Goal: Task Accomplishment & Management: Manage account settings

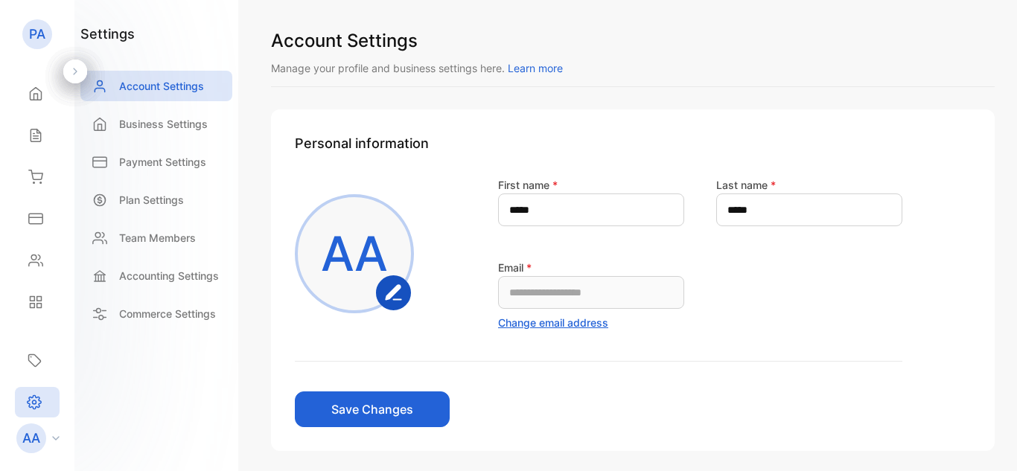
scroll to position [63, 0]
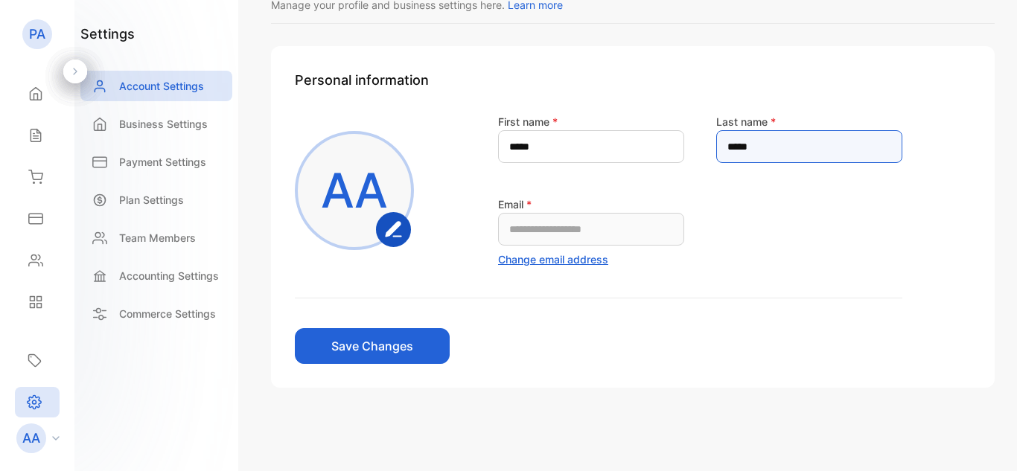
click at [818, 155] on name-inputlastname "*****" at bounding box center [809, 146] width 186 height 33
type name-inputlastname "*"
type name-inputlastname "*****"
click at [295, 328] on button "Save Changes" at bounding box center [372, 346] width 155 height 36
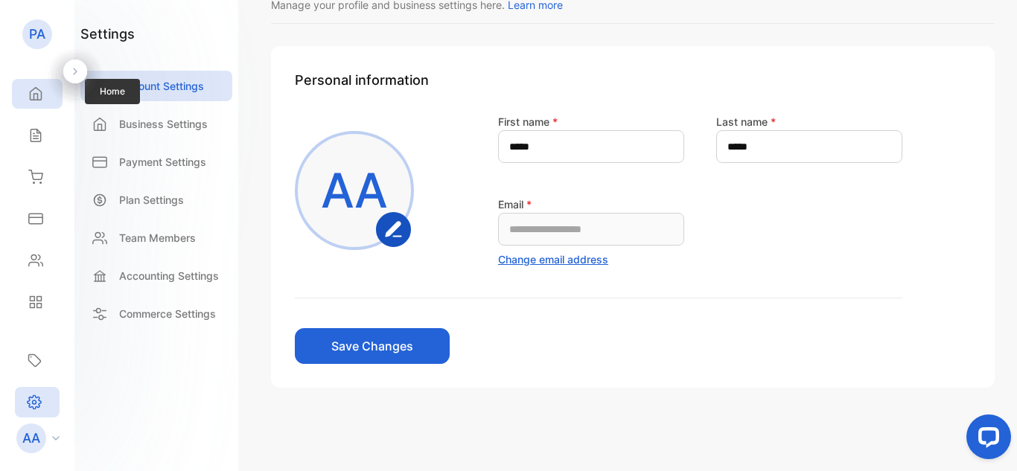
click at [33, 89] on icon at bounding box center [35, 93] width 15 height 15
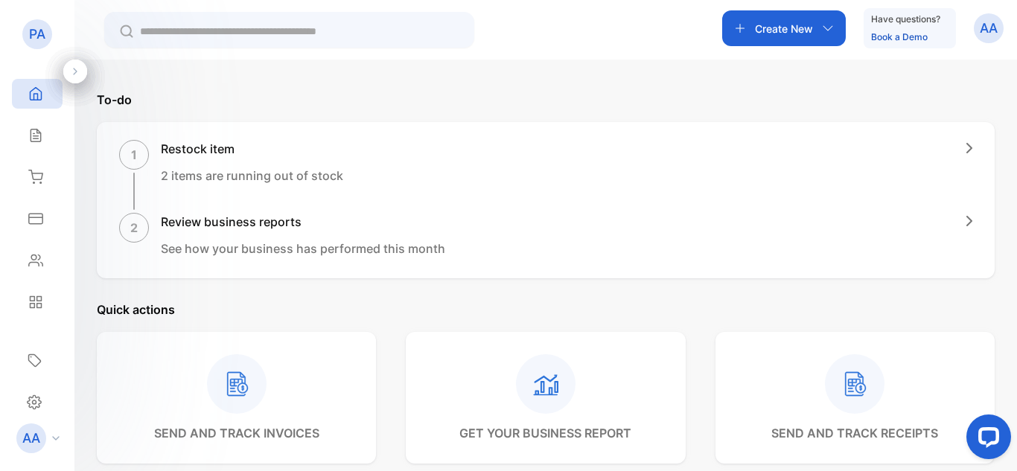
scroll to position [172, 0]
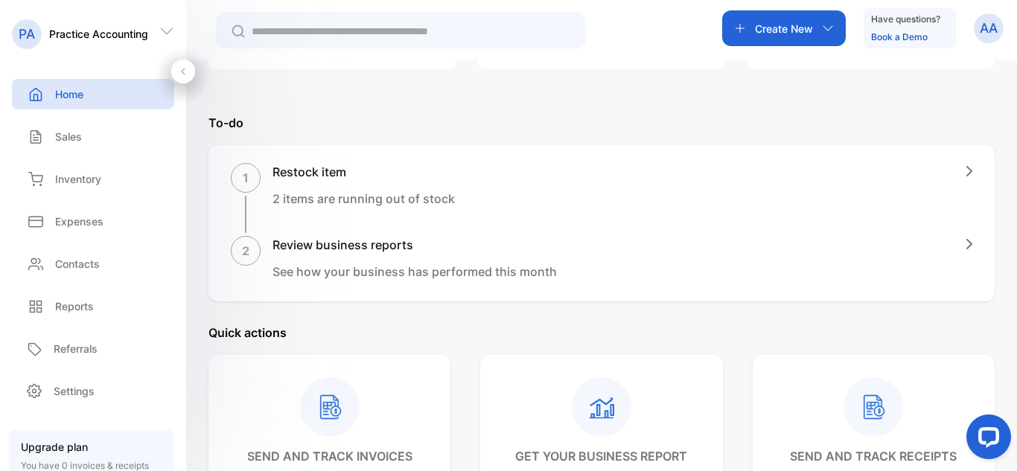
click at [514, 242] on h1 "Review business reports" at bounding box center [414, 245] width 284 height 18
click at [966, 243] on icon "button" at bounding box center [969, 244] width 6 height 10
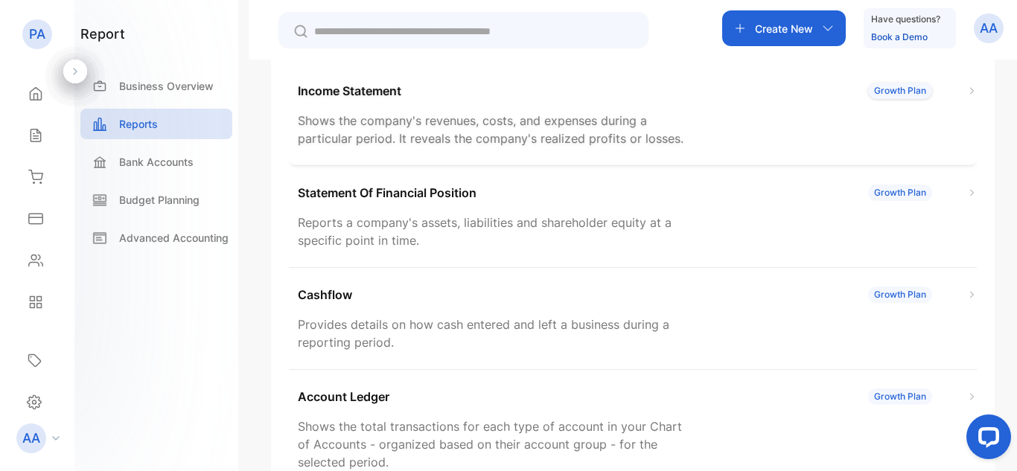
click at [386, 112] on p "Shows the company's revenues, costs, and expenses during a particular period. I…" at bounding box center [493, 130] width 390 height 36
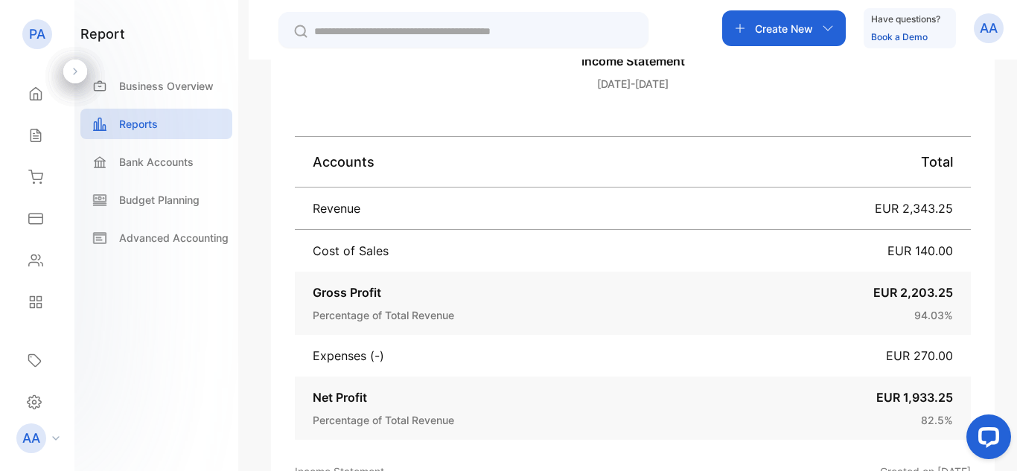
scroll to position [408, 0]
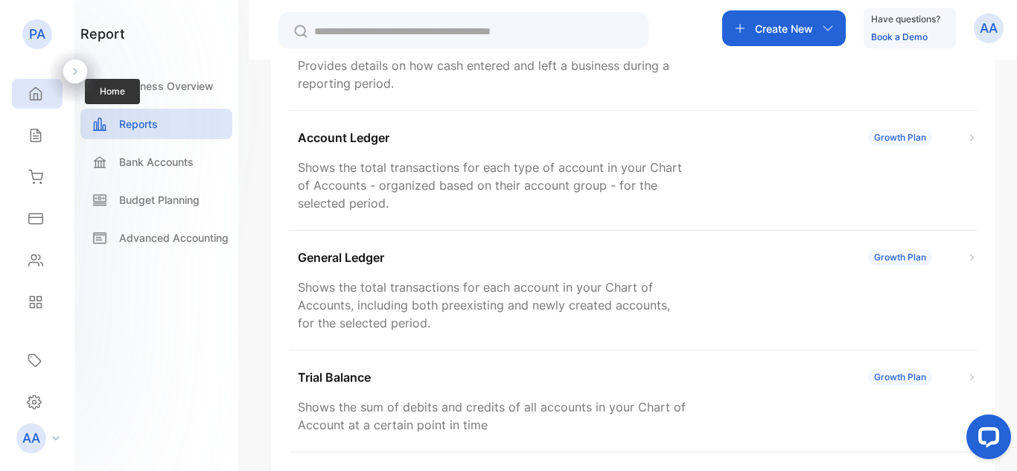
click at [39, 97] on icon at bounding box center [35, 93] width 15 height 15
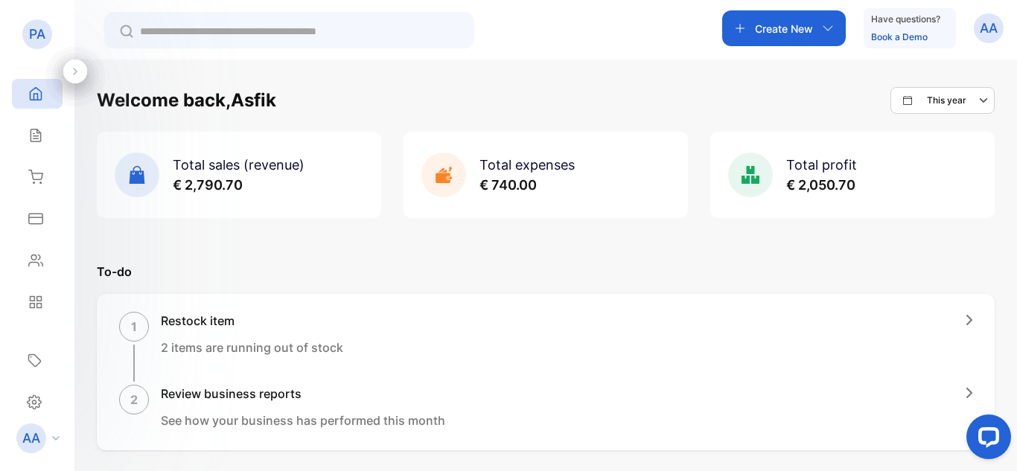
click at [316, 337] on div "Restock item 2 items are running out of stock" at bounding box center [252, 347] width 182 height 70
click at [967, 324] on icon "button" at bounding box center [969, 320] width 4 height 9
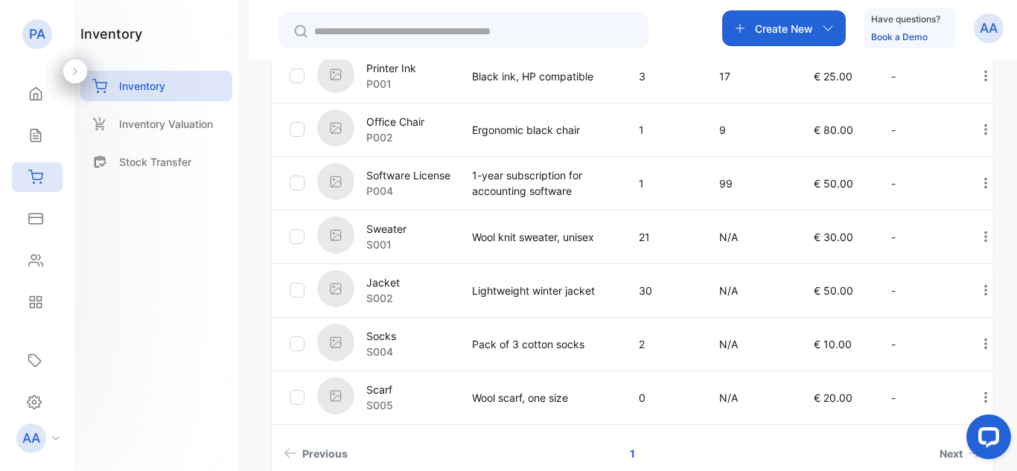
scroll to position [447, 0]
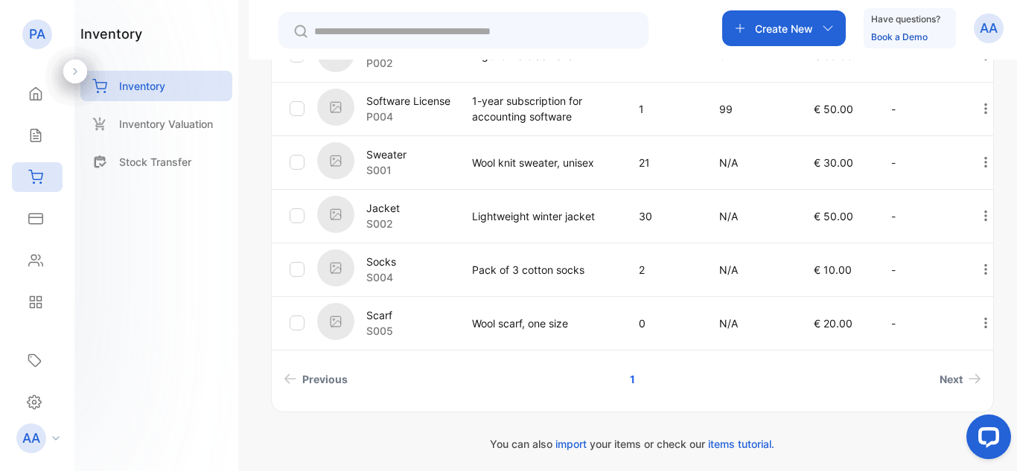
click at [398, 155] on p "Sweater" at bounding box center [386, 155] width 40 height 16
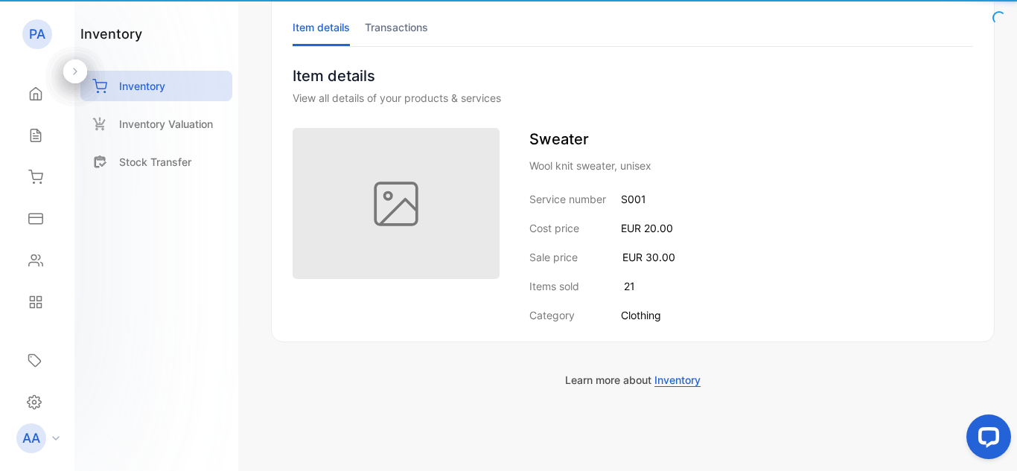
scroll to position [97, 0]
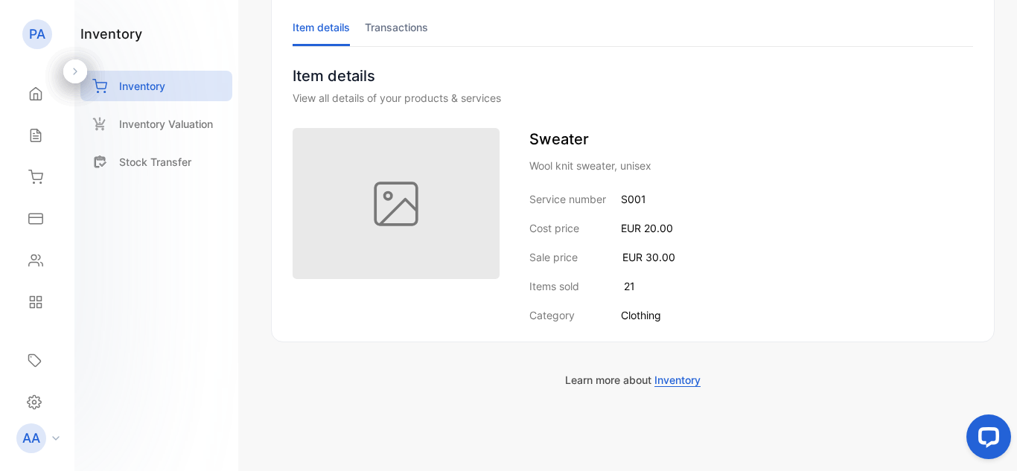
click at [413, 18] on li "Transactions" at bounding box center [396, 27] width 63 height 38
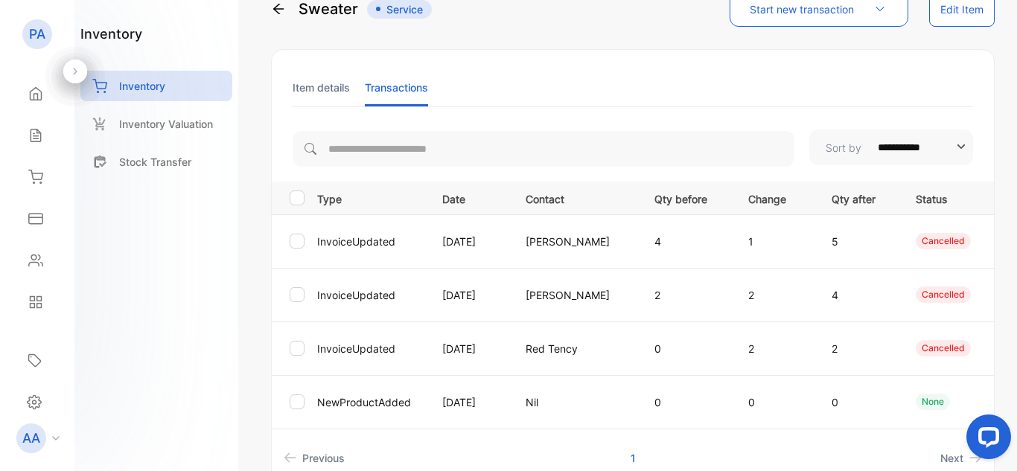
scroll to position [0, 0]
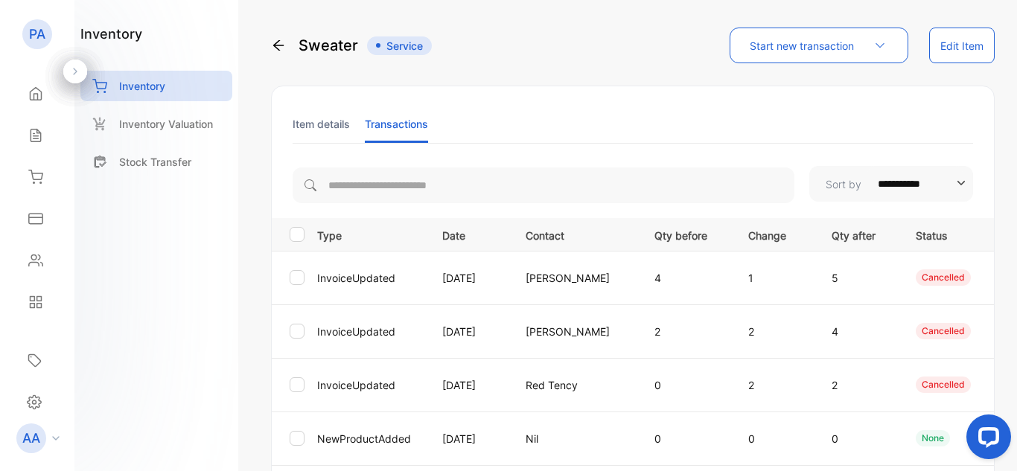
click at [341, 130] on li "Item details" at bounding box center [321, 124] width 57 height 38
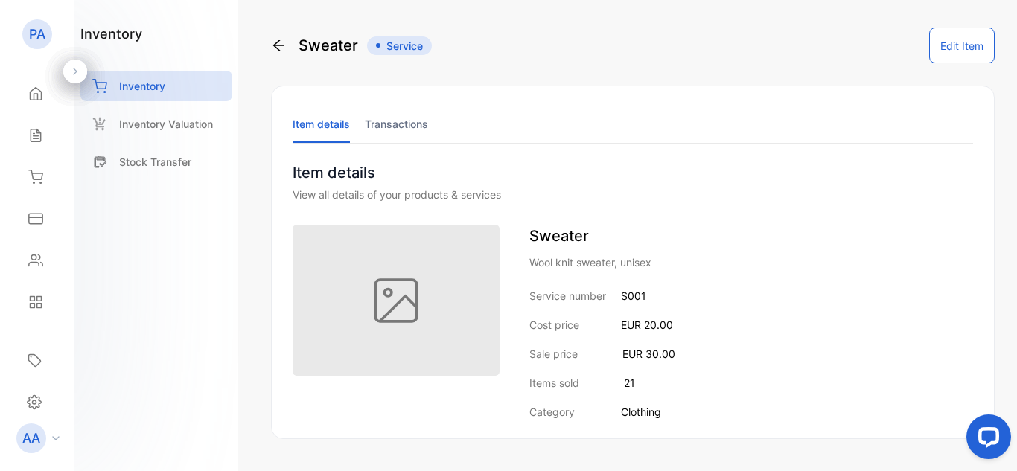
click at [962, 45] on button "Edit Item" at bounding box center [962, 46] width 66 height 36
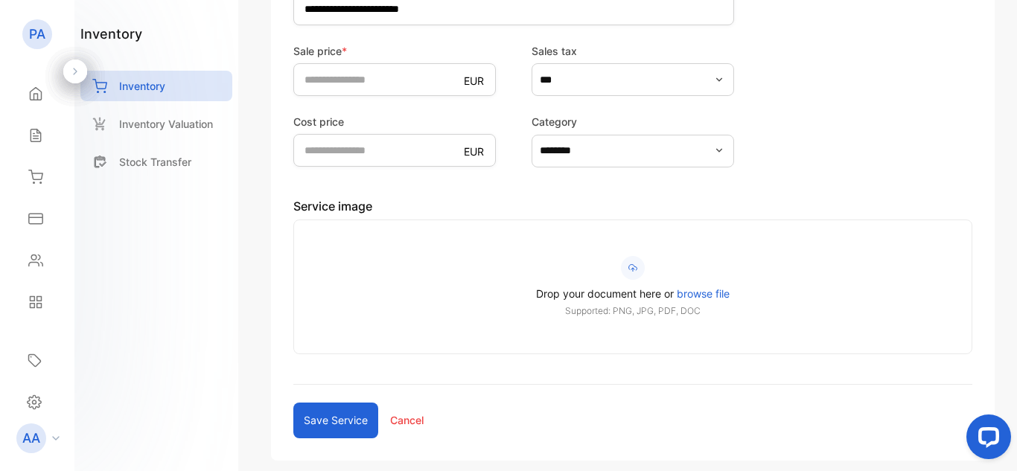
scroll to position [372, 0]
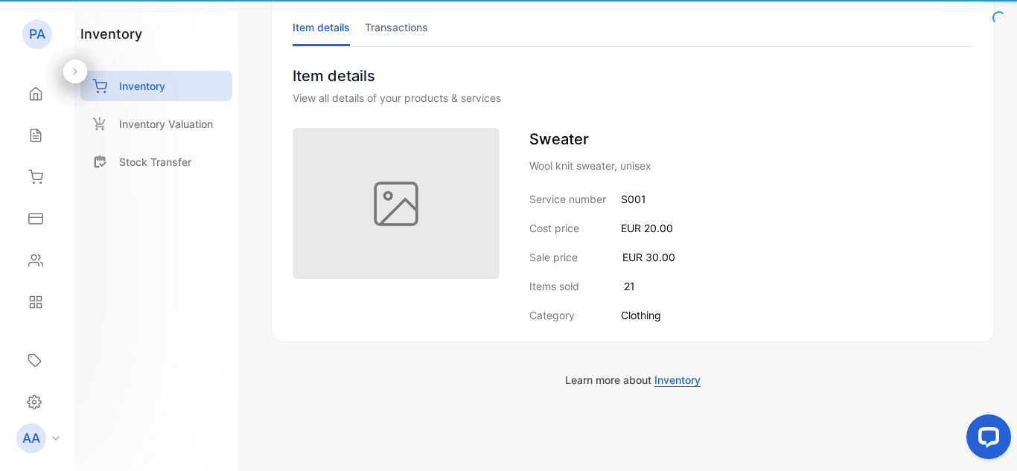
scroll to position [97, 0]
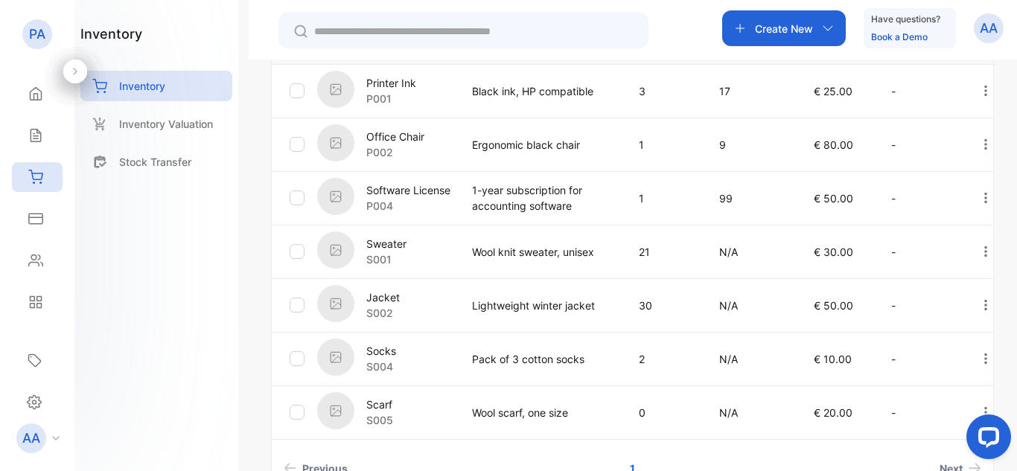
scroll to position [394, 0]
